Goal: Task Accomplishment & Management: Complete application form

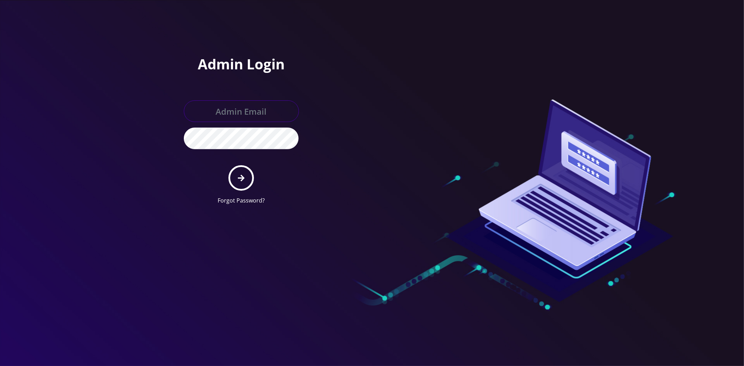
type input "master@britewireless.com"
click at [241, 176] on icon "submit" at bounding box center [241, 178] width 7 height 8
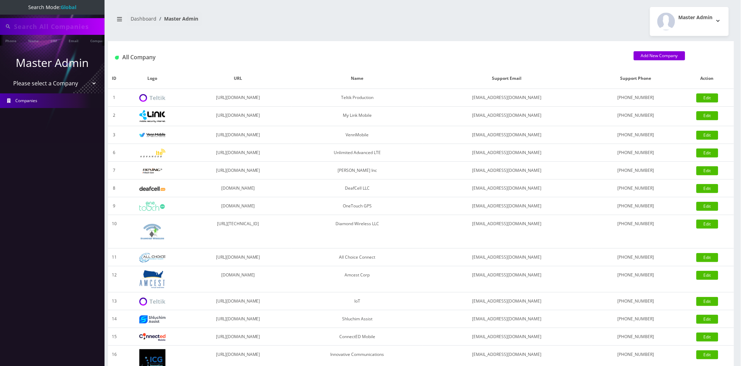
type input "[PERSON_NAME]"
click at [41, 80] on select "Please select a Company Teltik Production My Link Mobile VennMobile Unlimited A…" at bounding box center [52, 83] width 89 height 13
select select "13"
click at [8, 77] on select "Please select a Company Teltik Production My Link Mobile VennMobile Unlimited A…" at bounding box center [52, 83] width 89 height 13
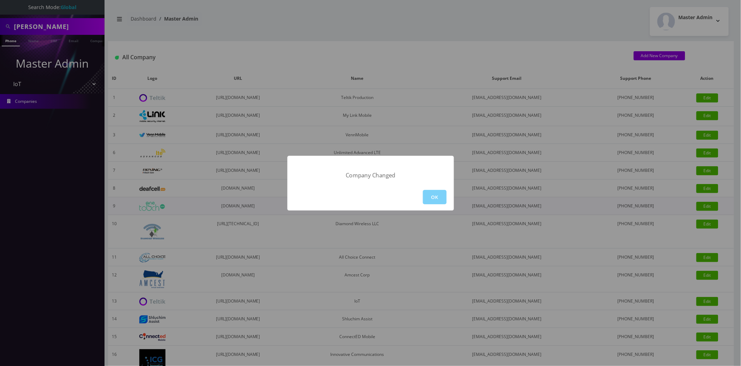
click at [443, 201] on button "OK" at bounding box center [435, 197] width 24 height 14
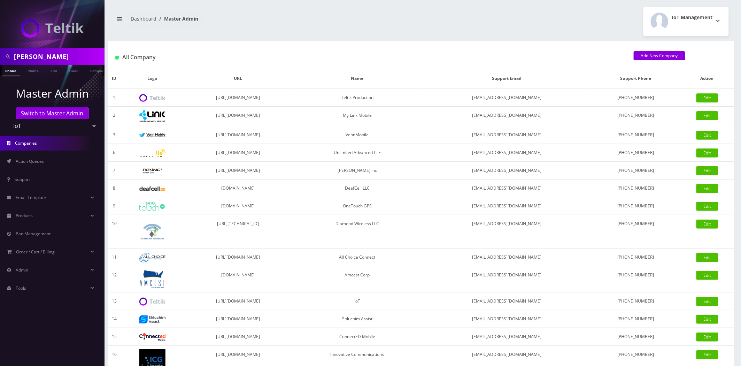
click at [46, 53] on input "[PERSON_NAME]" at bounding box center [58, 56] width 89 height 13
type input "tpe"
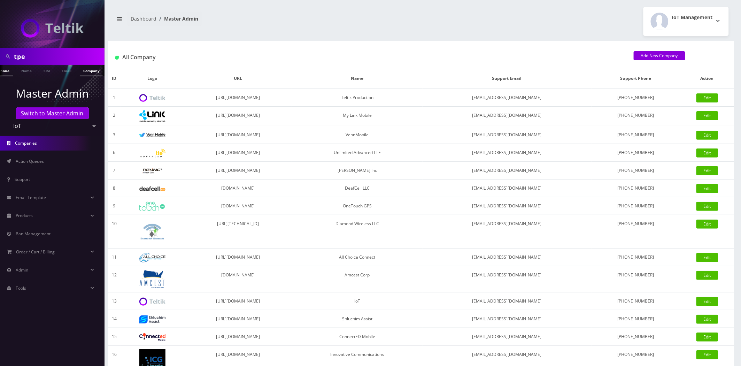
click at [91, 74] on link "Company" at bounding box center [91, 71] width 23 height 12
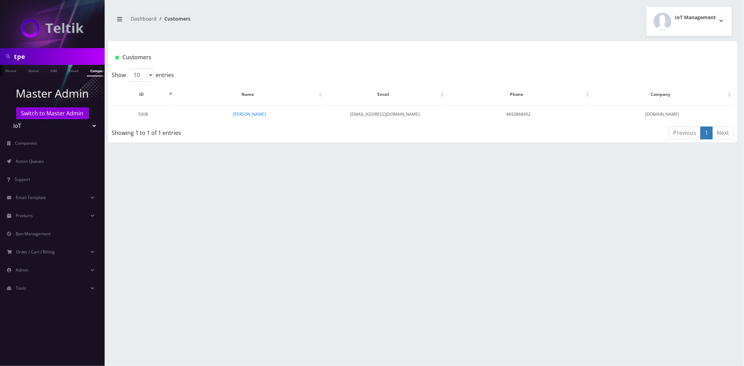
click at [40, 123] on select "Teltik Production My Link Mobile VennMobile Unlimited Advanced LTE Rexing Inc D…" at bounding box center [52, 125] width 89 height 13
select select "23"
click at [8, 119] on select "Teltik Production My Link Mobile VennMobile Unlimited Advanced LTE Rexing Inc D…" at bounding box center [52, 125] width 89 height 13
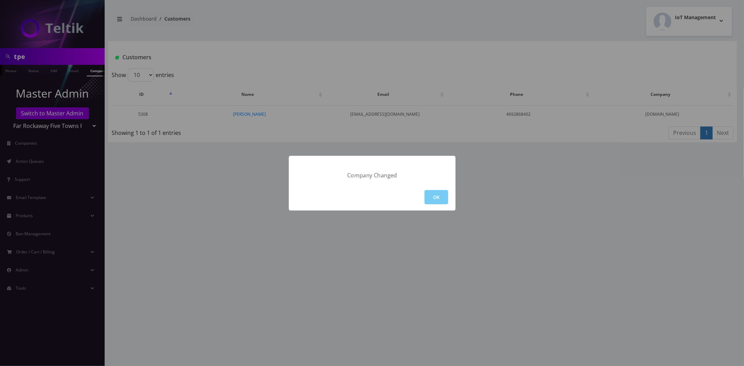
click at [444, 196] on button "OK" at bounding box center [436, 197] width 24 height 14
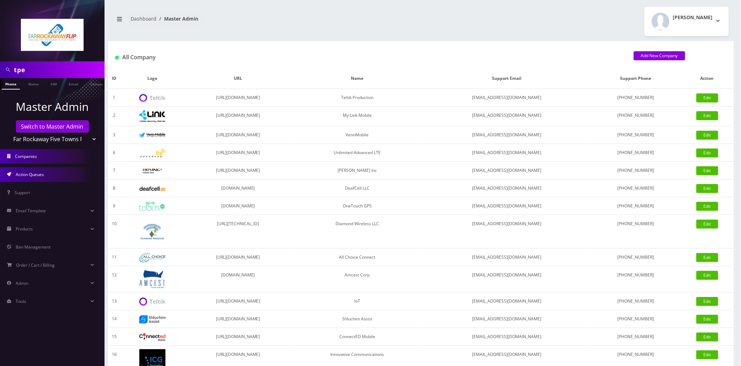
click at [40, 168] on link "Action Queues" at bounding box center [52, 174] width 105 height 15
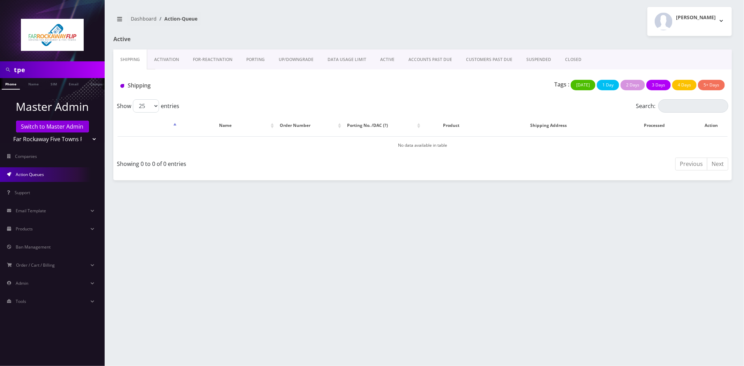
click at [378, 61] on link "ACTIVE" at bounding box center [387, 60] width 28 height 20
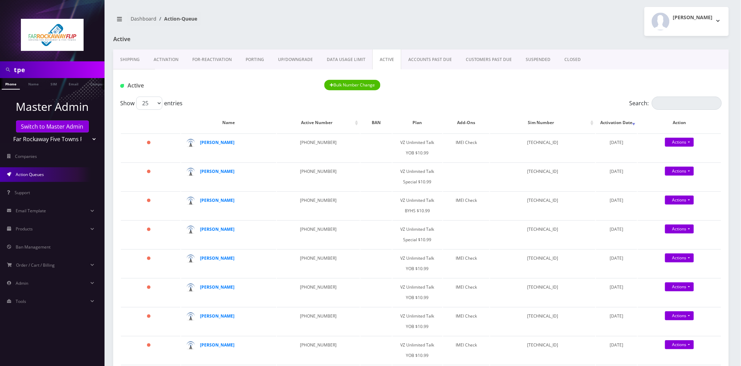
click at [242, 63] on link "PORTING" at bounding box center [255, 60] width 32 height 20
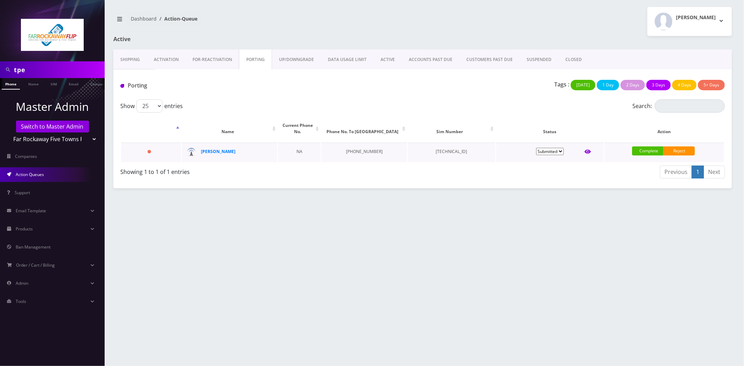
click at [589, 149] on icon at bounding box center [587, 152] width 6 height 6
type input "safdieh"
type input "1481 east 17th st"
type input "brooklyn"
select select "NY"
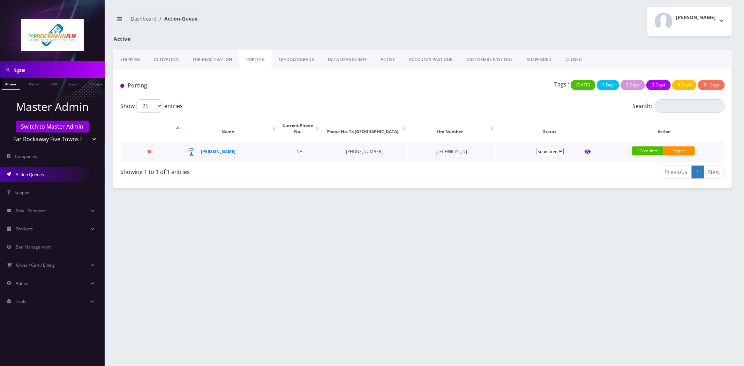
type input "11230"
type input "89148000010413033150"
type input "9297380544"
type input "US Mobile"
type input "3475259804"
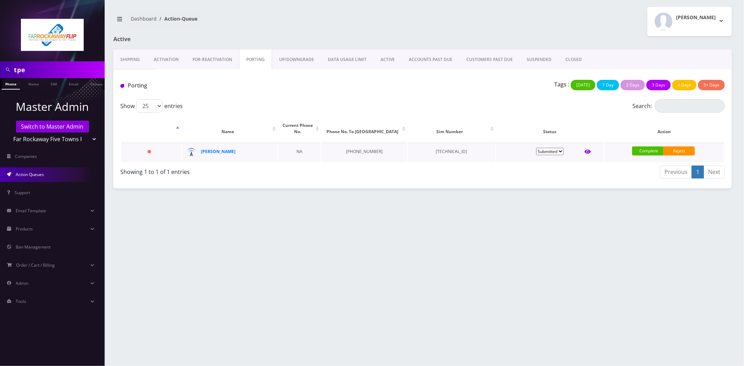
type input "9082"
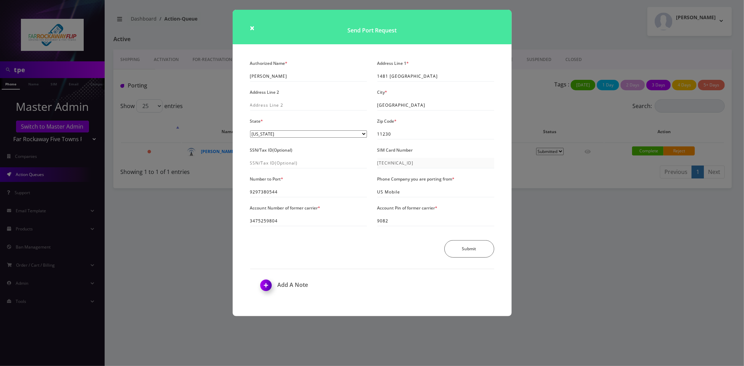
click at [579, 229] on div "× Send Port Request Authorized Name * safdieh Address Line 1 * 1481 east 17th s…" at bounding box center [372, 183] width 744 height 366
